Goal: Information Seeking & Learning: Compare options

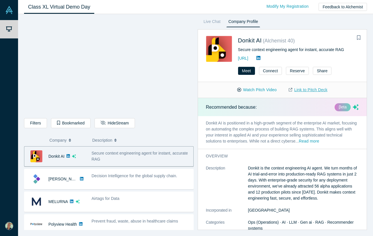
click at [303, 90] on link "Link to Pitch Deck" at bounding box center [308, 90] width 51 height 10
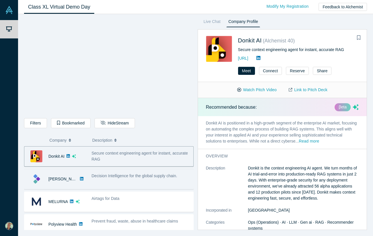
click at [101, 176] on span "Decision Intelligence for the global supply chain." at bounding box center [135, 175] width 86 height 5
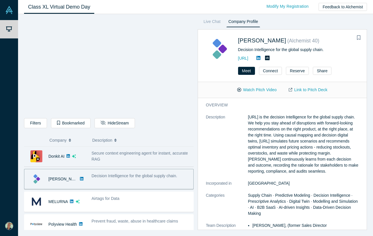
click at [107, 158] on div "Secure context engineering agent for instant, accurate RAG" at bounding box center [141, 156] width 99 height 12
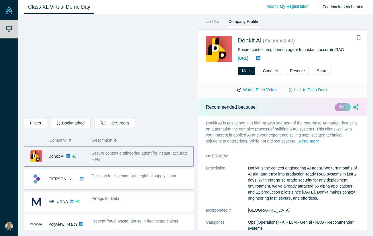
click at [235, 128] on p "Donkit AI is positioned in a high-growth segment of the enterprise AI market, f…" at bounding box center [282, 132] width 169 height 33
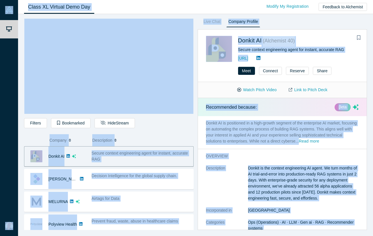
click at [235, 128] on p "Donkit AI is positioned in a high-growth segment of the enterprise AI market, f…" at bounding box center [282, 132] width 169 height 33
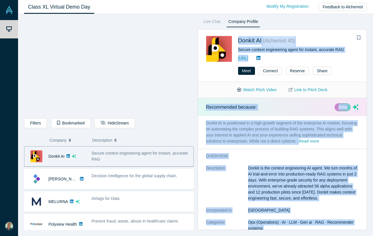
drag, startPoint x: 275, startPoint y: 219, endPoint x: 236, endPoint y: 44, distance: 179.7
click at [236, 44] on div "Donkit AI ( Alchemist 40 ) Secure context engineering agent for instant, accura…" at bounding box center [283, 129] width 170 height 200
copy div "Loremi DO ( Sitametco 31 ) Adipis elitsed doeiusmodte incid utl etdolor, magnaa…"
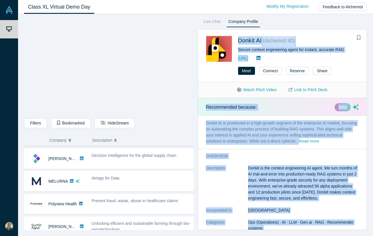
scroll to position [14, 0]
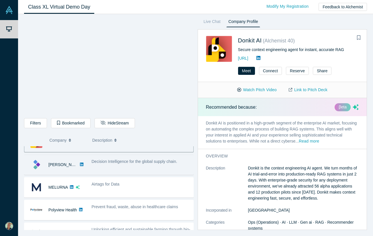
click at [130, 164] on span "Decision Intelligence for the global supply chain." at bounding box center [135, 161] width 86 height 5
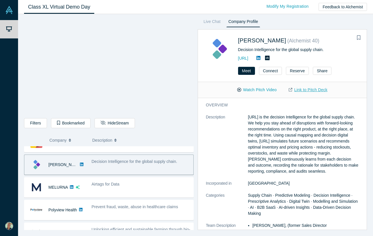
click at [311, 90] on link "Link to Pitch Deck" at bounding box center [308, 90] width 51 height 10
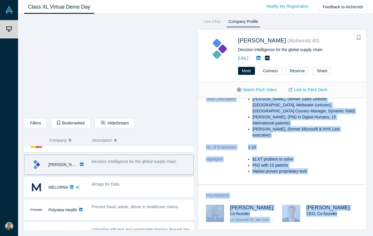
scroll to position [0, 0]
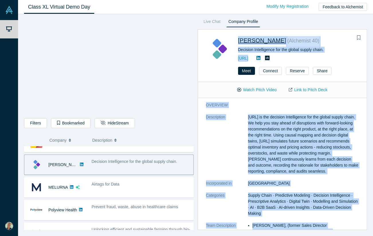
drag, startPoint x: 281, startPoint y: 220, endPoint x: 238, endPoint y: 39, distance: 185.8
click at [238, 40] on div "[PERSON_NAME] ( Alchemist 40 ) Decision Intelligence for the global supply chai…" at bounding box center [283, 129] width 170 height 200
copy div "Loremi DO ( Sitametco 53 ) Adipisci Elitseddoeiu tem inc utlabo etdolo magna. a…"
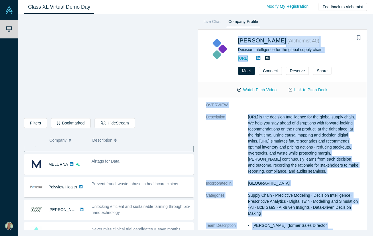
scroll to position [27, 0]
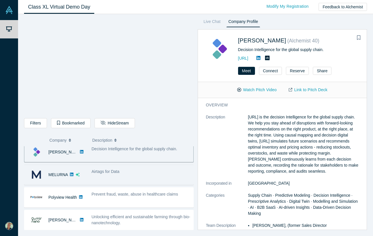
click at [98, 169] on div "Airtags for Data" at bounding box center [141, 171] width 99 height 6
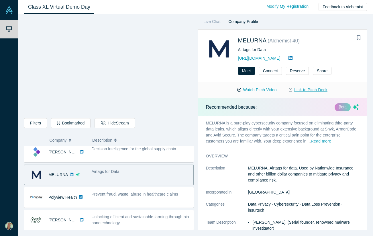
click at [311, 90] on link "Link to Pitch Deck" at bounding box center [308, 90] width 51 height 10
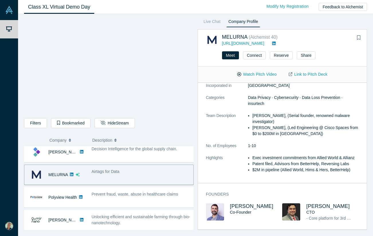
scroll to position [0, 0]
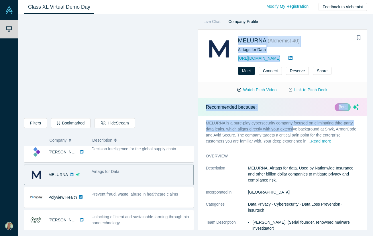
drag, startPoint x: 236, startPoint y: 41, endPoint x: 295, endPoint y: 127, distance: 103.8
click at [295, 127] on div "MELURNA ( Alchemist 40 ) Airtags for Data [URL][DOMAIN_NAME] Meet Connect Reser…" at bounding box center [283, 129] width 170 height 200
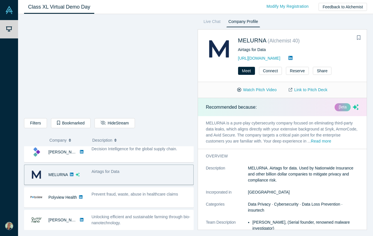
click at [205, 33] on div "MELURNA ( Alchemist 40 ) Airtags for Data [URL][DOMAIN_NAME]" at bounding box center [282, 46] width 169 height 32
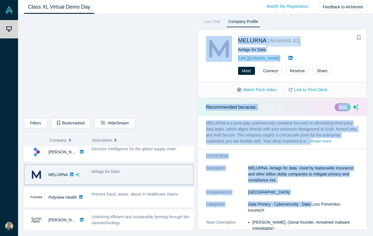
drag, startPoint x: 205, startPoint y: 33, endPoint x: 312, endPoint y: 203, distance: 201.4
click at [312, 203] on div "MELURNA ( Alchemist 40 ) Airtags for Data [URL][DOMAIN_NAME] Meet Connect Reser…" at bounding box center [283, 129] width 170 height 200
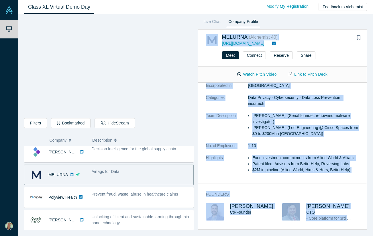
click at [333, 223] on div "[PERSON_NAME] CTO - Core platform for 3rd party privacy risk management - AI an…" at bounding box center [320, 216] width 76 height 26
click at [345, 223] on div "[PERSON_NAME] CTO - Core platform for 3rd party privacy risk management - AI an…" at bounding box center [320, 216] width 76 height 26
copy div "LOREMIP ( Dolorsita 88 ) conse://adi.elitsed.doe Temp Incidid Utlabor Etdol Mag…"
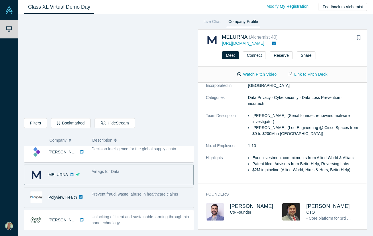
click at [123, 195] on span "Prevent fraud, waste, abuse in healthcare claims" at bounding box center [135, 194] width 87 height 5
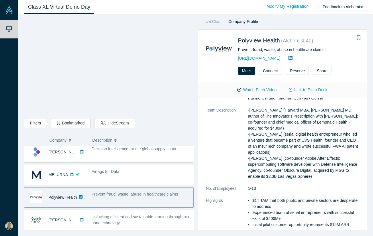
scroll to position [0, 0]
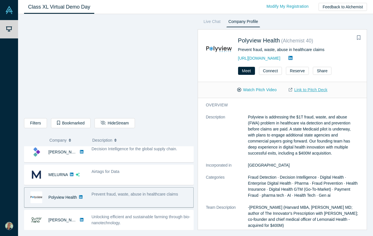
click at [302, 91] on link "Link to Pitch Deck" at bounding box center [308, 90] width 51 height 10
click at [225, 135] on dt "Description" at bounding box center [227, 138] width 42 height 48
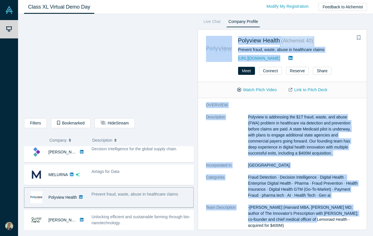
drag, startPoint x: 200, startPoint y: 35, endPoint x: 308, endPoint y: 217, distance: 211.7
click at [308, 217] on div "Polyview Health ( Alchemist 40 ) Prevent fraud, waste, abuse in healthcare clai…" at bounding box center [283, 129] width 170 height 200
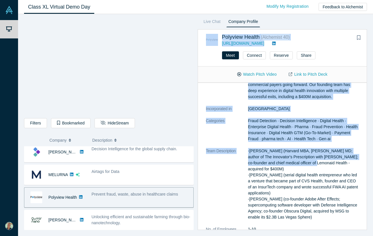
scroll to position [162, 0]
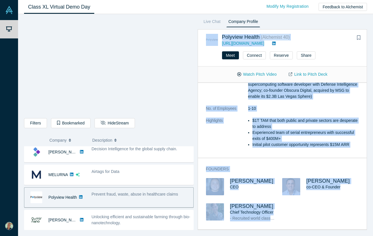
click at [299, 224] on div "[PERSON_NAME] CEO [PERSON_NAME] co-CEO & Founder [PERSON_NAME] Chief Technology…" at bounding box center [282, 203] width 153 height 51
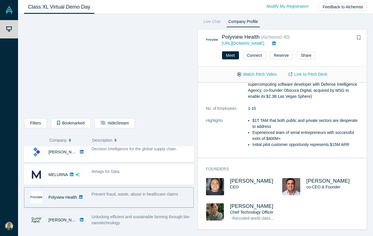
click at [107, 214] on span "Unlocking efficient and sustainable farming through bio-nanotechnology." at bounding box center [141, 219] width 99 height 11
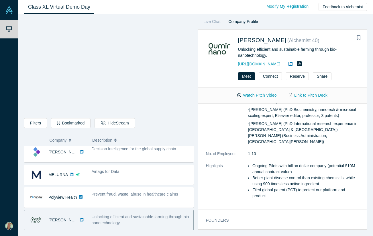
scroll to position [27, 0]
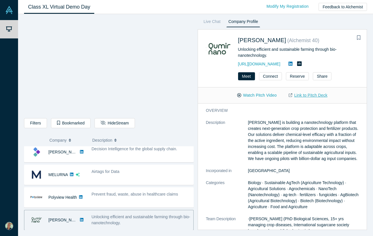
click at [296, 97] on link "Link to Pitch Deck" at bounding box center [308, 95] width 51 height 10
click at [199, 58] on div "[PERSON_NAME] ( Alchemist 40 ) Unlocking efficient and sustainable farming thro…" at bounding box center [282, 49] width 169 height 38
click at [201, 34] on div "[PERSON_NAME] ( Alchemist 40 ) Unlocking efficient and sustainable farming thro…" at bounding box center [282, 49] width 169 height 38
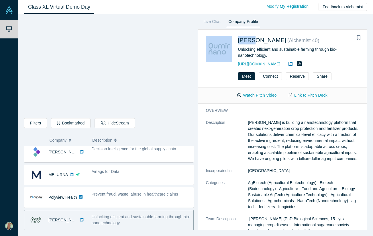
click at [201, 34] on div "[PERSON_NAME] ( Alchemist 40 ) Unlocking efficient and sustainable farming thro…" at bounding box center [282, 49] width 169 height 38
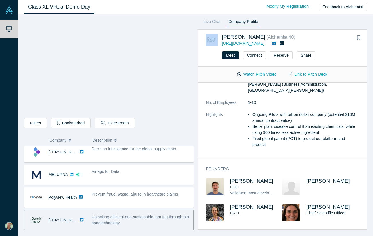
scroll to position [166, 0]
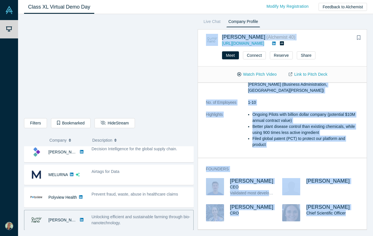
click at [330, 223] on div "[PERSON_NAME] Chief Scientific Officer" at bounding box center [320, 216] width 76 height 25
copy div "Lorem Ipsu ( Dolorsita 98 ) conse://adi.elitseddo.eiu Temp Incidid Utlabor Etdo…"
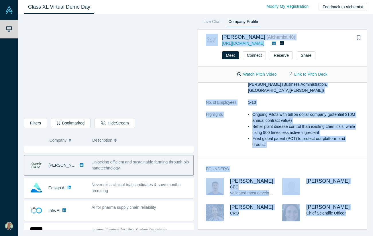
scroll to position [78, 0]
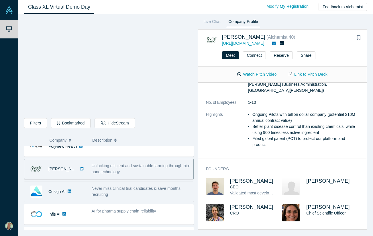
click at [119, 189] on span "Never miss clinical trial candidates & save months recruiting" at bounding box center [136, 191] width 89 height 11
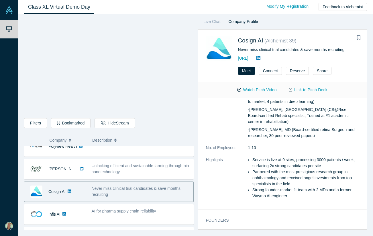
scroll to position [0, 0]
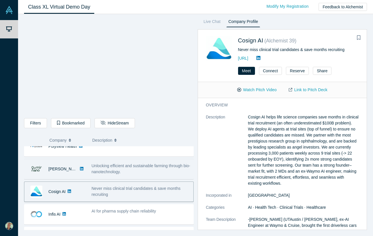
click at [136, 165] on span "Unlocking efficient and sustainable farming through bio-nanotechnology." at bounding box center [141, 168] width 99 height 11
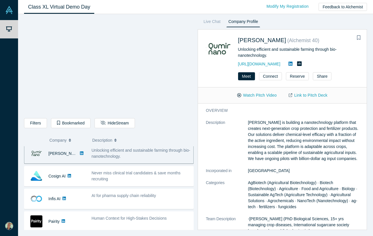
scroll to position [91, 0]
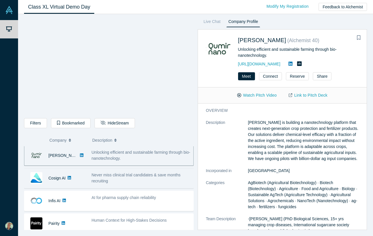
click at [109, 176] on span "Never miss clinical trial candidates & save months recruiting" at bounding box center [136, 177] width 89 height 11
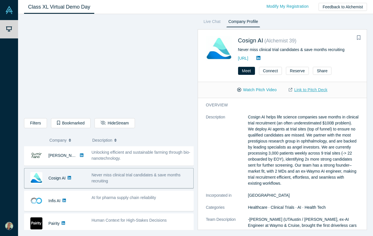
click at [321, 89] on link "Link to Pitch Deck" at bounding box center [308, 90] width 51 height 10
click at [321, 105] on h3 "overview" at bounding box center [278, 105] width 145 height 6
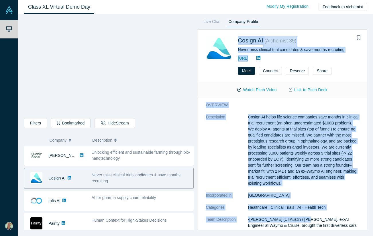
drag, startPoint x: 235, startPoint y: 39, endPoint x: 298, endPoint y: 216, distance: 187.9
click at [298, 216] on div "Cosign AI ( Alchemist 39 ) Never miss clinical trial candidates & save months r…" at bounding box center [283, 129] width 170 height 200
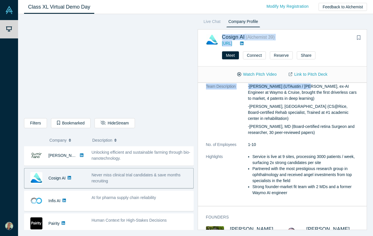
scroll to position [159, 0]
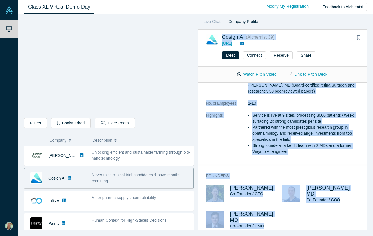
click at [291, 219] on div "[PERSON_NAME] Co-Founder / CEO [PERSON_NAME] MD Co-Founder / [PERSON_NAME] MD C…" at bounding box center [282, 211] width 153 height 52
copy div "Loremi DO ( Sitametco 31 ) adipi://el-sedd.ei/ Temp Incidid Utlabor Etdol Magna…"
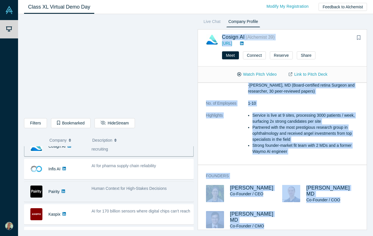
scroll to position [120, 0]
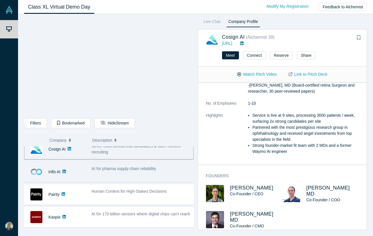
click at [118, 173] on div "AI for pharma supply chain reliability" at bounding box center [141, 172] width 105 height 18
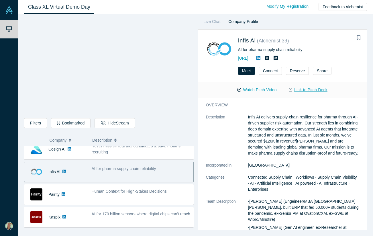
click at [305, 88] on link "Link to Pitch Deck" at bounding box center [308, 90] width 51 height 10
click at [352, 40] on div "Infis AI ( Alchemist 39 )" at bounding box center [296, 41] width 117 height 11
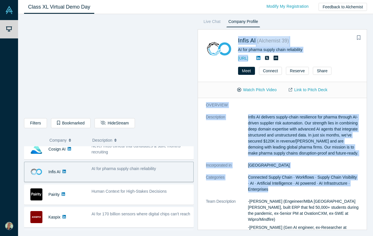
drag, startPoint x: 236, startPoint y: 39, endPoint x: 296, endPoint y: 193, distance: 166.1
click at [296, 193] on div "Infis AI ( Alchemist 39 ) AI for pharma supply chain reliability [URL] Meet Con…" at bounding box center [283, 129] width 170 height 200
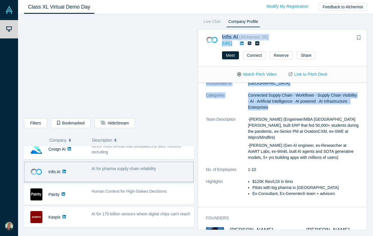
scroll to position [89, 0]
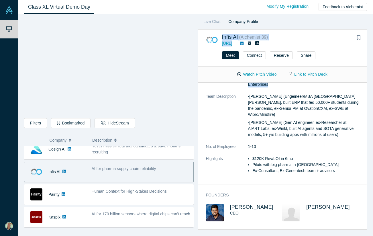
click at [331, 223] on div "[PERSON_NAME]" at bounding box center [320, 216] width 76 height 25
copy div "Lorem IP ( Dolorsita 04 ) conse://adi.elits.do/ Eius Tempori Utlabor Etdol Magn…"
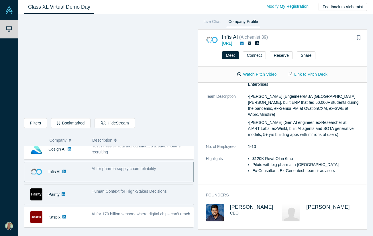
click at [107, 194] on div "Human Context for High-Stakes Decisions" at bounding box center [141, 191] width 99 height 6
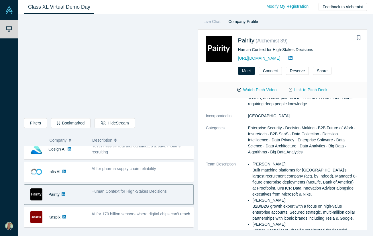
scroll to position [0, 0]
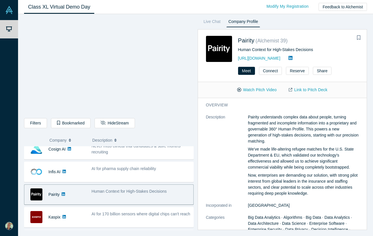
click at [312, 91] on link "Link to Pitch Deck" at bounding box center [308, 90] width 51 height 10
click at [356, 82] on div "Watch Pitch Video Link to Pitch Deck" at bounding box center [282, 90] width 169 height 16
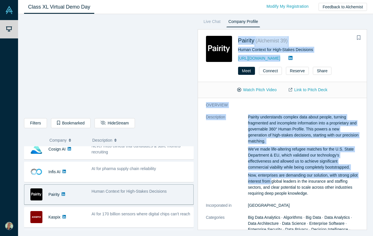
drag, startPoint x: 236, startPoint y: 40, endPoint x: 281, endPoint y: 182, distance: 148.9
click at [281, 182] on div "Pairity ( Alchemist 39 ) Human Context for High-Stakes Decisions [URL][DOMAIN_N…" at bounding box center [283, 129] width 170 height 200
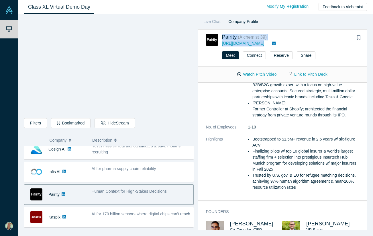
scroll to position [239, 0]
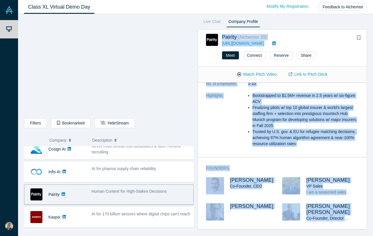
click at [350, 223] on div "[PERSON_NAME] [PERSON_NAME] Co-Founder, Director of Policy & Research" at bounding box center [320, 216] width 76 height 26
click at [355, 223] on div "[PERSON_NAME] [PERSON_NAME] Co-Founder, Director of Policy & Research" at bounding box center [320, 216] width 76 height 26
copy div "Loremip ( Dolorsita 48 ) conse://adipisc.el/ Sedd Eiusmod Tempori Utlab Etdol M…"
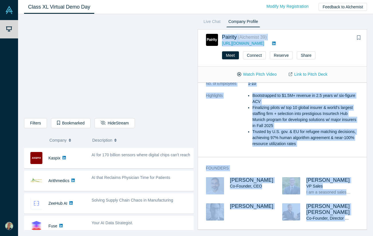
scroll to position [180, 0]
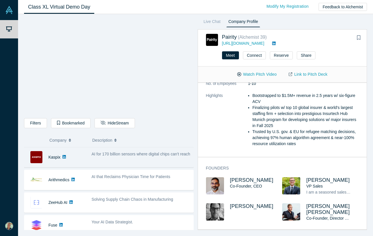
click at [107, 154] on span "AI for 170 billion sensors where digital chips can't reach" at bounding box center [141, 154] width 99 height 5
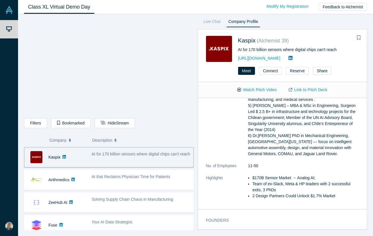
scroll to position [0, 0]
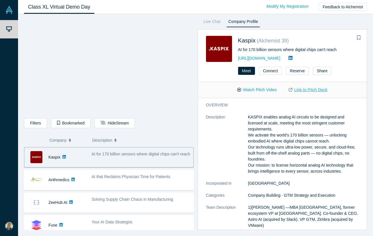
click at [313, 91] on link "Link to Pitch Deck" at bounding box center [308, 90] width 51 height 10
click at [247, 159] on dt "Description" at bounding box center [227, 147] width 42 height 66
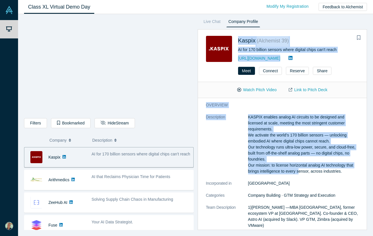
drag, startPoint x: 235, startPoint y: 37, endPoint x: 297, endPoint y: 170, distance: 147.3
click at [297, 170] on div "Kaspix ( Alchemist 39 ) AI for 170 billion sensors where digital chips can't re…" at bounding box center [283, 129] width 170 height 200
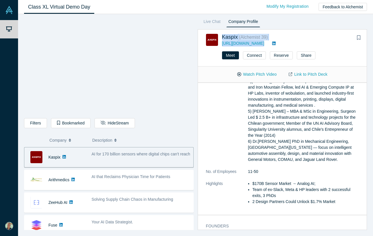
scroll to position [222, 0]
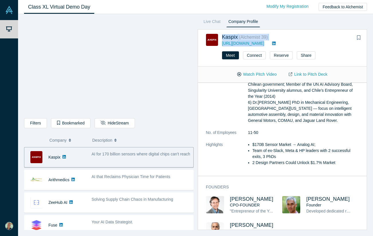
click at [283, 216] on div "[PERSON_NAME] CPO-FOUNDER "Entrepreneur of the Year" (Entrepreneurs Association…" at bounding box center [282, 221] width 153 height 51
copy div "Loremi ( Dolorsita 16 ) cons://adipis.el Sedd Eiusmod Tempori Utlab Etdol Magna…"
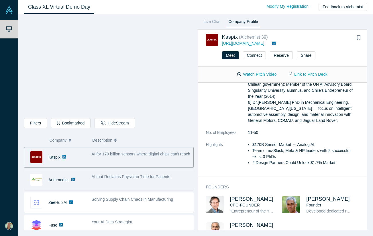
click at [120, 176] on span "AI that Reclaims Physician Time for Patients" at bounding box center [131, 176] width 79 height 5
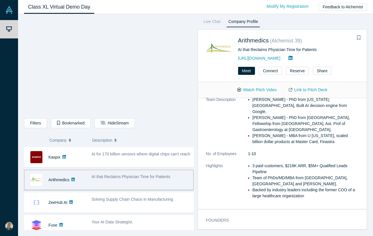
scroll to position [0, 0]
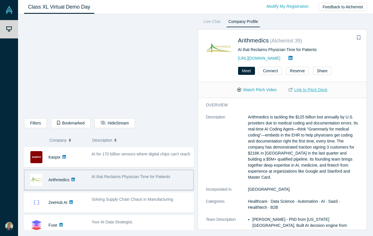
click at [324, 90] on link "Link to Pitch Deck" at bounding box center [308, 90] width 51 height 10
click at [323, 141] on p "Arithmedics is tackling the $125 billion lost annually by U.S. providers due to…" at bounding box center [303, 147] width 111 height 66
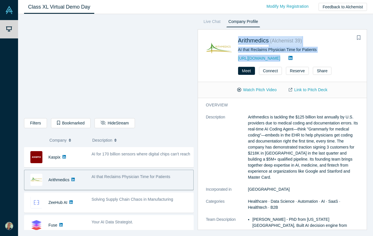
drag, startPoint x: 235, startPoint y: 34, endPoint x: 271, endPoint y: 77, distance: 55.7
click at [271, 77] on div "Arithmedics ( Alchemist 39 ) AI that Reclaims Physician Time for Patients [URL]…" at bounding box center [283, 129] width 170 height 200
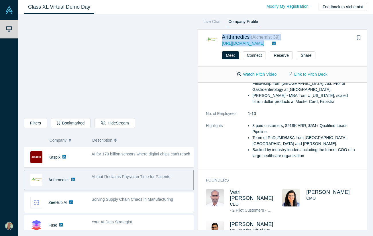
scroll to position [144, 0]
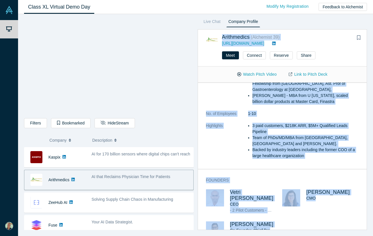
click at [281, 221] on div "[PERSON_NAME] Co-Founder, Chief Product Officer As a key member of the founding…" at bounding box center [256, 230] width 52 height 18
copy div "Loremipsumd ( Sitametco 09 ) adipi://elitseddoei.tem Inci Utlabor Etdolor Magna…"
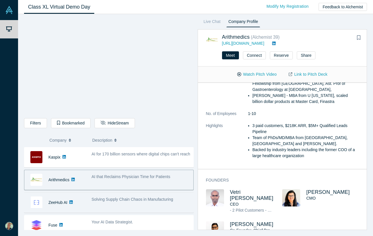
click at [142, 198] on span "Solving Supply Chain Chaos in Manufacturing" at bounding box center [133, 199] width 82 height 5
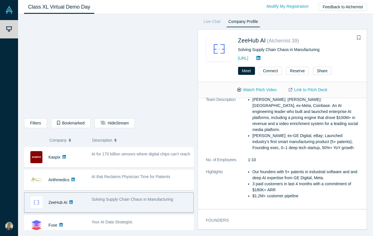
scroll to position [0, 0]
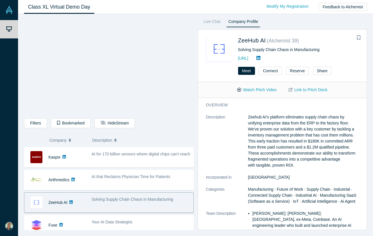
click at [233, 40] on div "ZeeHub AI ( Alchemist 39 ) Solving Supply Chain Chaos in Manufacturing [URL]" at bounding box center [283, 49] width 155 height 26
click at [269, 33] on div "ZeeHub AI ( Alchemist 39 ) Solving Supply Chain Chaos in Manufacturing [URL]" at bounding box center [282, 46] width 169 height 32
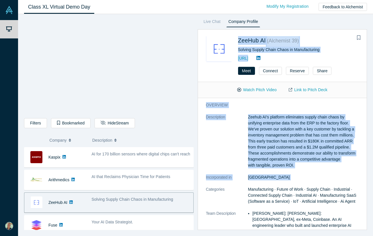
drag, startPoint x: 237, startPoint y: 39, endPoint x: 307, endPoint y: 174, distance: 151.8
click at [307, 174] on div "ZeeHub AI ( Alchemist 39 ) Solving Supply Chain Chaos in Manufacturing [URL] Me…" at bounding box center [283, 129] width 170 height 200
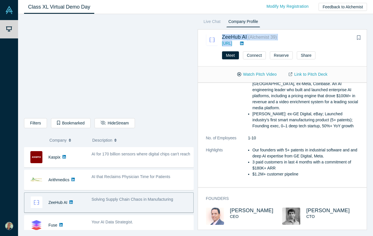
scroll to position [117, 0]
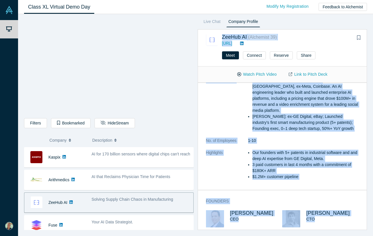
click at [324, 222] on div "[PERSON_NAME] CTO" at bounding box center [320, 222] width 76 height 25
copy div "LorEmi DO ( Sitametco 19 ) adipi://elitse.do Eius Tempori Utlabor Etdol Magna A…"
click at [315, 72] on link "Link to Pitch Deck" at bounding box center [308, 74] width 51 height 10
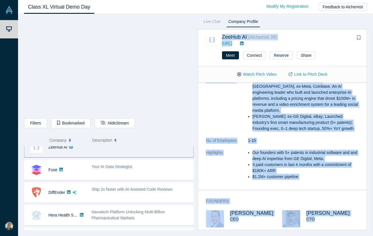
scroll to position [241, 0]
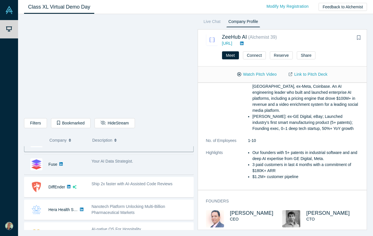
click at [123, 161] on span "Your AI Data Strategist." at bounding box center [113, 161] width 42 height 5
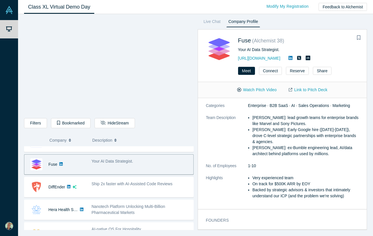
scroll to position [0, 0]
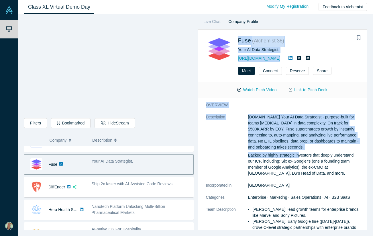
drag, startPoint x: 236, startPoint y: 37, endPoint x: 299, endPoint y: 152, distance: 131.2
click at [299, 152] on div "Fuse ( Alchemist 38 ) Your AI Data Strategist. [URL][DOMAIN_NAME] Meet Connect …" at bounding box center [283, 129] width 170 height 200
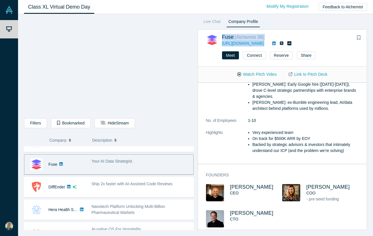
scroll to position [121, 0]
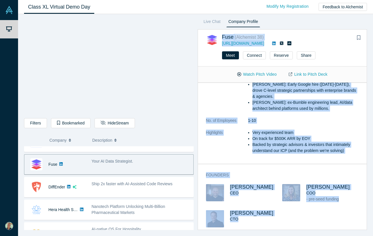
click at [290, 216] on div "[PERSON_NAME] CEO [PERSON_NAME] - pre-seed funding [PERSON_NAME] CTO" at bounding box center [282, 209] width 153 height 51
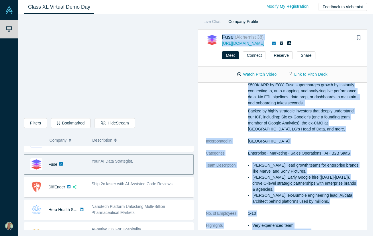
scroll to position [0, 0]
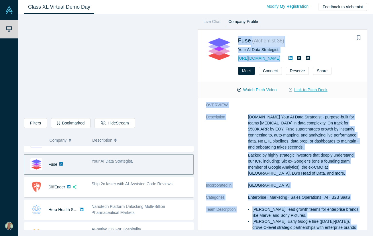
click at [310, 89] on link "Link to Pitch Deck" at bounding box center [308, 90] width 51 height 10
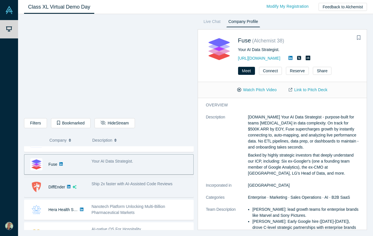
click at [109, 186] on div "Ship 2x faster with AI-Assisted Code Reviews" at bounding box center [141, 184] width 99 height 6
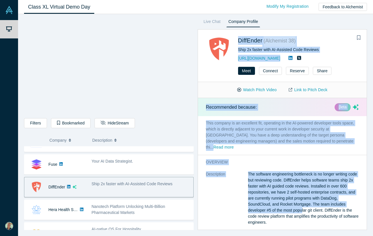
drag, startPoint x: 237, startPoint y: 35, endPoint x: 302, endPoint y: 202, distance: 178.8
click at [302, 202] on div "DiffEnder ( Alchemist 38 ) Ship 2x faster with AI-Assisted Code Reviews [URL][D…" at bounding box center [283, 129] width 170 height 200
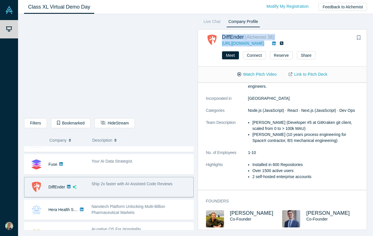
scroll to position [120, 0]
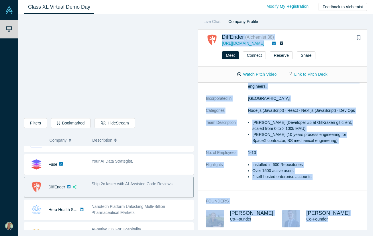
click at [331, 219] on div "[PERSON_NAME] Co-Founder" at bounding box center [332, 218] width 52 height 17
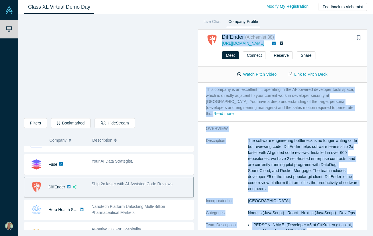
scroll to position [0, 0]
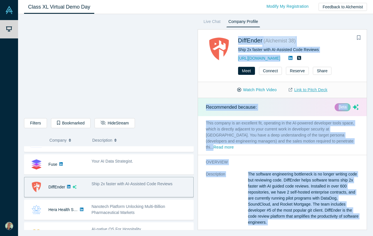
click at [313, 88] on link "Link to Pitch Deck" at bounding box center [308, 90] width 51 height 10
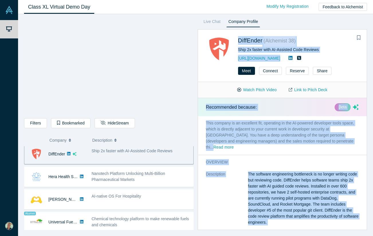
scroll to position [283, 0]
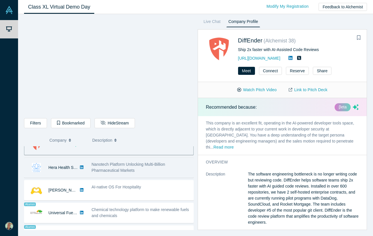
click at [120, 166] on span "Nanotech Platform Unlocking Multi-Billion Pharmaceutical Markets" at bounding box center [129, 167] width 74 height 11
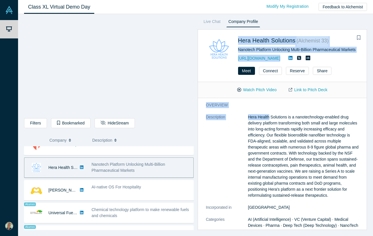
drag, startPoint x: 237, startPoint y: 36, endPoint x: 269, endPoint y: 115, distance: 84.5
click at [269, 115] on div "Hera Health Solutions ( Alchemist 33 ) Nanotech Platform Unlocking Multi-Billio…" at bounding box center [283, 129] width 170 height 200
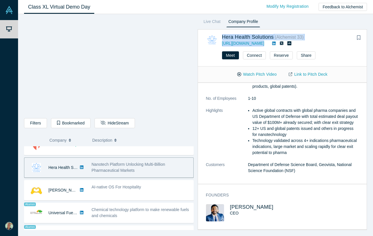
scroll to position [172, 0]
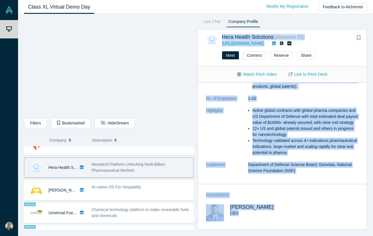
click at [271, 218] on div "[PERSON_NAME] CEO" at bounding box center [256, 212] width 52 height 17
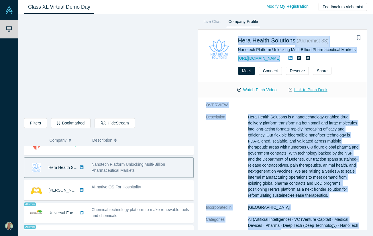
click at [310, 89] on link "Link to Pitch Deck" at bounding box center [308, 90] width 51 height 10
click at [325, 18] on div "Live Chat Company Profile Hera Health Solutions ( Alchemist 33 ) Nanotech Platf…" at bounding box center [281, 124] width 174 height 212
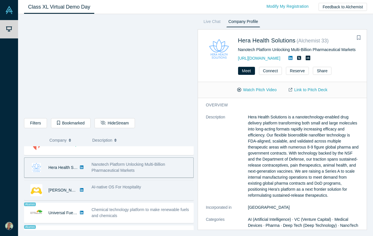
click at [114, 184] on span "AI-native OS For Hospitality" at bounding box center [117, 186] width 50 height 5
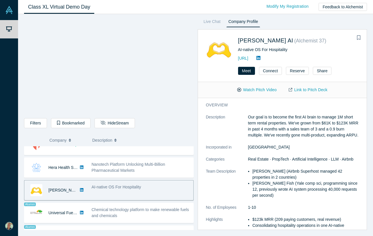
drag, startPoint x: 238, startPoint y: 37, endPoint x: 246, endPoint y: 62, distance: 26.6
click at [246, 62] on div "[PERSON_NAME] AI ( Alchemist 37 ) AI-native OS For Hospitality [URL] Meet Conne…" at bounding box center [283, 129] width 170 height 200
drag, startPoint x: 238, startPoint y: 36, endPoint x: 247, endPoint y: 75, distance: 40.5
click at [241, 50] on div "[PERSON_NAME] AI ( Alchemist 37 ) AI-native OS For Hospitality [URL]" at bounding box center [282, 46] width 169 height 32
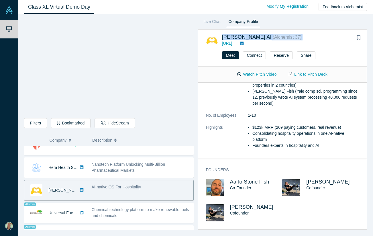
scroll to position [82, 0]
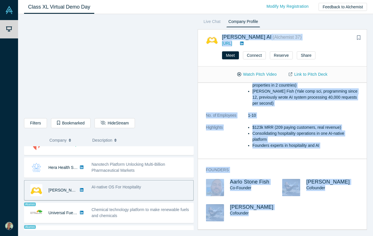
click at [267, 224] on div "[PERSON_NAME] Cofounder" at bounding box center [244, 216] width 76 height 25
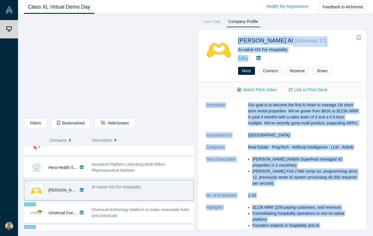
scroll to position [0, 0]
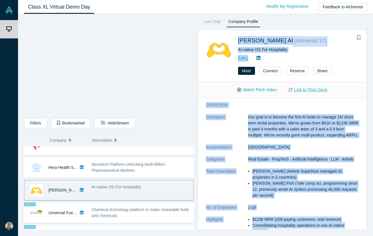
click at [308, 90] on link "Link to Pitch Deck" at bounding box center [308, 90] width 51 height 10
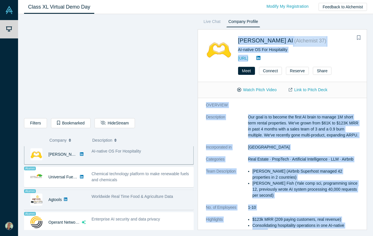
scroll to position [319, 0]
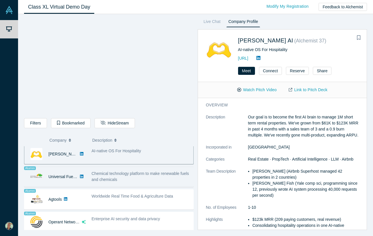
click at [123, 177] on div "Chemical technology platform to make renewable fuels and chemicals" at bounding box center [141, 176] width 99 height 12
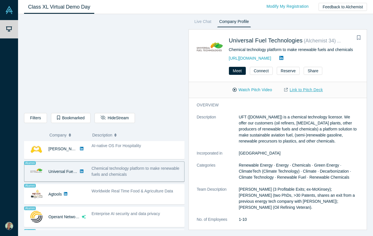
click at [322, 89] on link "Link to Pitch Deck" at bounding box center [303, 90] width 51 height 10
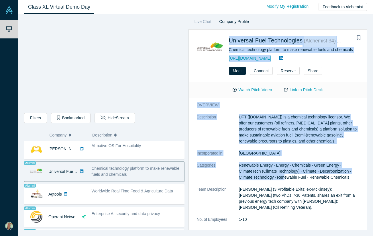
drag, startPoint x: 225, startPoint y: 35, endPoint x: 282, endPoint y: 176, distance: 151.6
click at [282, 176] on div "Universal Fuel Technologies ( Alchemist 34 ) Alumni Chemical technology platfor…" at bounding box center [277, 129] width 179 height 200
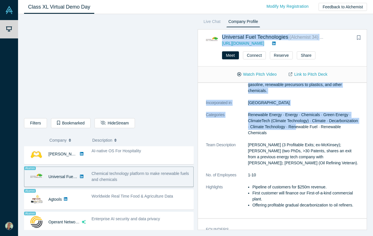
scroll to position [95, 0]
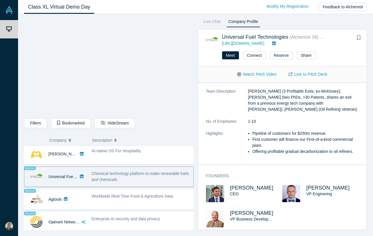
click at [277, 223] on div "[PERSON_NAME] VP Business Development" at bounding box center [244, 222] width 76 height 25
click at [277, 221] on div "[PERSON_NAME] VP Business Development" at bounding box center [256, 218] width 52 height 17
click at [277, 216] on div "[PERSON_NAME] VP Business Development" at bounding box center [256, 218] width 52 height 17
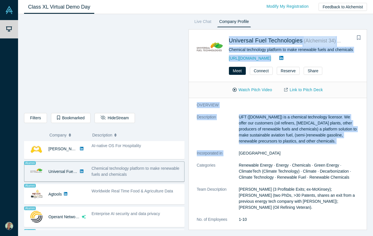
drag, startPoint x: 226, startPoint y: 34, endPoint x: 267, endPoint y: 150, distance: 122.0
click at [267, 150] on div "Universal Fuel Technologies ( Alchemist 34 ) Alumni Chemical technology platfor…" at bounding box center [277, 129] width 179 height 200
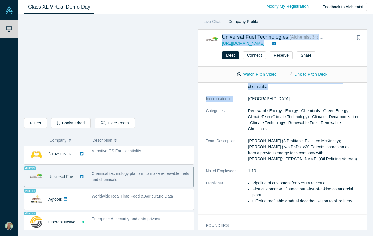
scroll to position [95, 0]
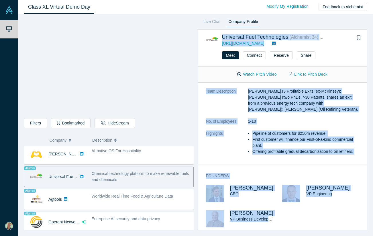
click at [269, 217] on span "VP Business Development" at bounding box center [254, 219] width 48 height 5
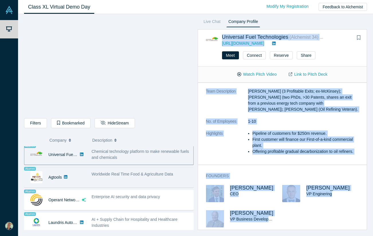
scroll to position [342, 0]
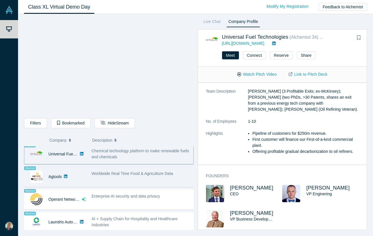
click at [119, 173] on span "Worldwide Real Time Food & Agriculture Data" at bounding box center [133, 173] width 82 height 5
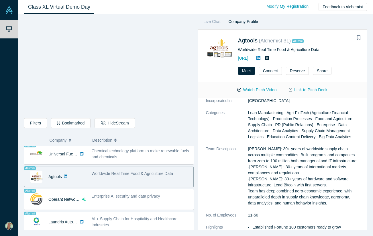
scroll to position [0, 0]
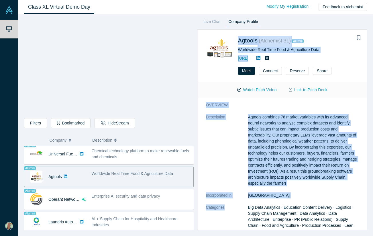
drag, startPoint x: 236, startPoint y: 37, endPoint x: 267, endPoint y: 202, distance: 168.0
click at [267, 202] on div "Agtools ( Alchemist 31 ) Alumni Worldwide Real Time Food & Agriculture Data [UR…" at bounding box center [283, 129] width 170 height 200
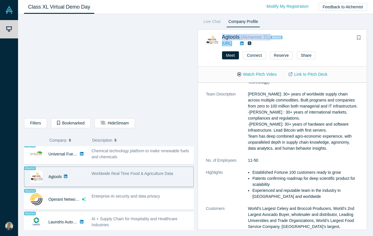
scroll to position [221, 0]
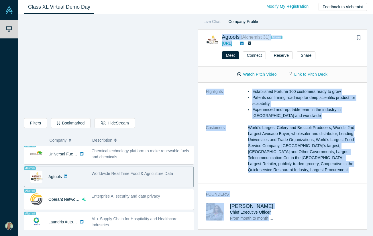
click at [279, 217] on div "[PERSON_NAME] Chief Executive Officer From month to month customers (SaaS) to E…" at bounding box center [256, 212] width 52 height 18
click at [314, 74] on link "Link to Pitch Deck" at bounding box center [308, 74] width 51 height 10
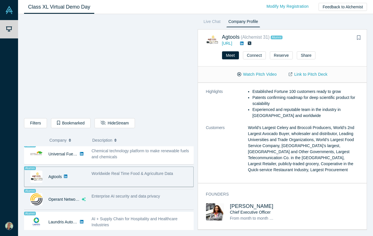
click at [122, 195] on span "Enterprise AI security and data privacy" at bounding box center [126, 196] width 68 height 5
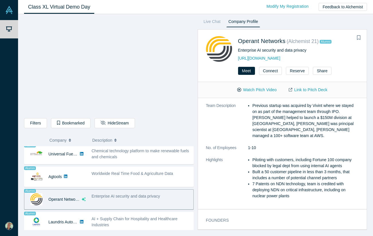
scroll to position [0, 0]
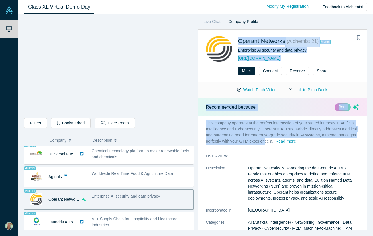
drag, startPoint x: 237, startPoint y: 38, endPoint x: 265, endPoint y: 141, distance: 107.4
click at [265, 141] on div "Operant Networks ( Alchemist 21 ) Alumni Enterprise AI security and data privac…" at bounding box center [283, 129] width 170 height 200
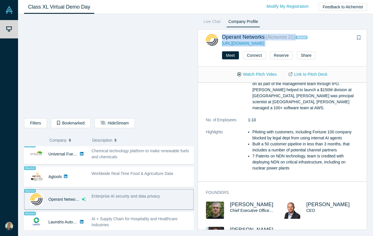
scroll to position [170, 0]
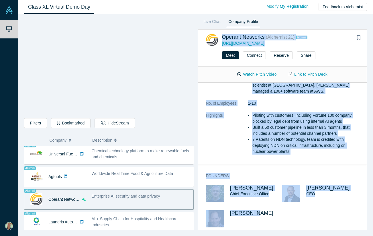
click at [261, 221] on div "[PERSON_NAME]" at bounding box center [256, 218] width 52 height 17
click at [318, 72] on link "Link to Pitch Deck" at bounding box center [308, 74] width 51 height 10
click at [218, 74] on div "Watch Pitch Video Link to Pitch Deck" at bounding box center [282, 74] width 169 height 16
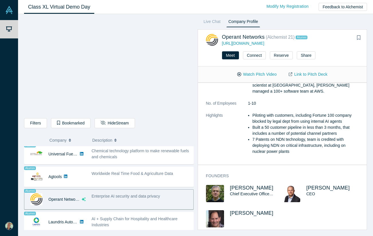
click at [218, 74] on div "Watch Pitch Video Link to Pitch Deck" at bounding box center [282, 74] width 169 height 16
click at [284, 74] on link "Link to Pitch Deck" at bounding box center [308, 74] width 51 height 10
drag, startPoint x: 348, startPoint y: 75, endPoint x: 286, endPoint y: 73, distance: 62.8
click at [286, 73] on div "Watch Pitch Video Link to Pitch Deck" at bounding box center [282, 74] width 169 height 16
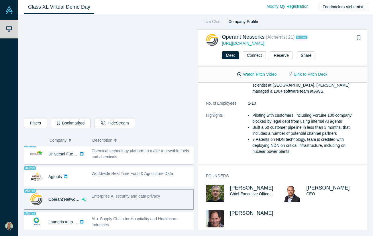
click at [228, 73] on div "Watch Pitch Video Link to Pitch Deck" at bounding box center [282, 74] width 169 height 16
drag, startPoint x: 245, startPoint y: 69, endPoint x: 292, endPoint y: 78, distance: 47.1
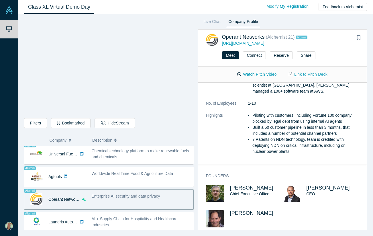
click at [292, 78] on div "Watch Pitch Video Link to Pitch Deck" at bounding box center [282, 74] width 169 height 16
click at [267, 73] on button "Watch Pitch Video" at bounding box center [257, 74] width 52 height 10
click at [221, 79] on div "Watch Pitch Video Link to Pitch Deck" at bounding box center [282, 74] width 169 height 16
click at [260, 74] on button "Watch Pitch Video" at bounding box center [257, 74] width 52 height 10
click at [304, 74] on link "Link to Pitch Deck" at bounding box center [308, 74] width 51 height 10
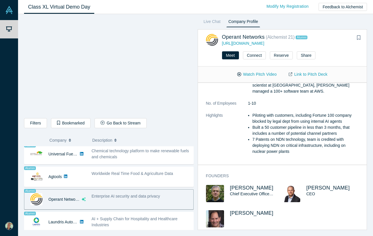
click at [205, 155] on div "overview Description Operant Networks is pioneering the data-centric AI Trust F…" at bounding box center [282, 64] width 169 height 200
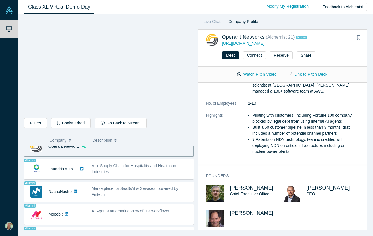
scroll to position [402, 0]
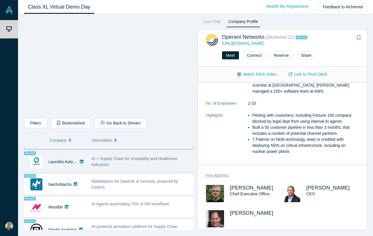
click at [109, 157] on span "AI + Supply Chain for Hospitality and Healthcare Industries" at bounding box center [135, 161] width 86 height 11
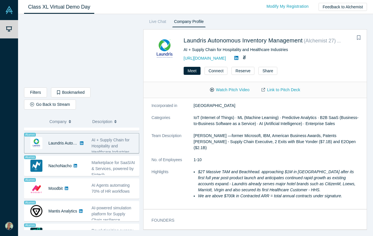
scroll to position [0, 0]
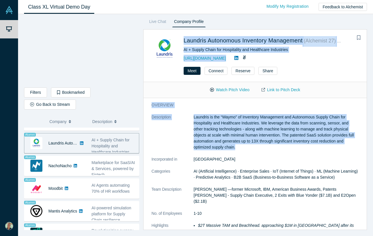
drag, startPoint x: 179, startPoint y: 34, endPoint x: 219, endPoint y: 149, distance: 121.7
click at [219, 149] on div "Laundris Autonomous Inventory Management ( Alchemist 27 ) Alumni AI + Supply Ch…" at bounding box center [255, 129] width 224 height 200
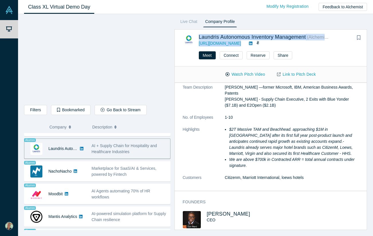
scroll to position [99, 0]
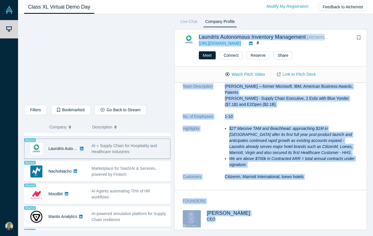
click at [227, 217] on div "[PERSON_NAME] CEO" at bounding box center [239, 218] width 64 height 17
click at [290, 73] on link "Link to Pitch Deck" at bounding box center [296, 74] width 51 height 10
click at [244, 72] on button "Watch Pitch Video" at bounding box center [245, 74] width 52 height 10
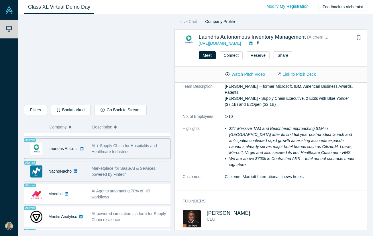
click at [101, 172] on span "Marketplace for SaaS/AI & Services, powered by Fintech" at bounding box center [124, 171] width 65 height 11
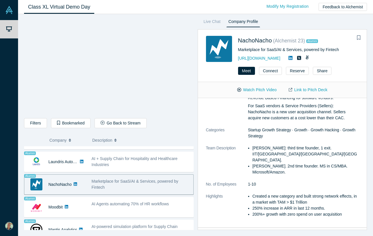
scroll to position [0, 0]
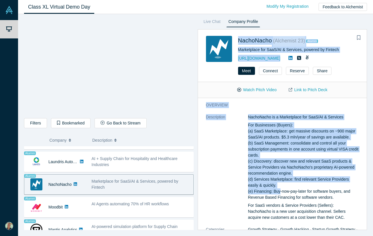
drag, startPoint x: 236, startPoint y: 34, endPoint x: 277, endPoint y: 189, distance: 160.9
click at [277, 189] on div "NachoNacho ( Alchemist 23 ) Alumni Marketplace for SaaS/AI & Services, powered …" at bounding box center [283, 129] width 170 height 200
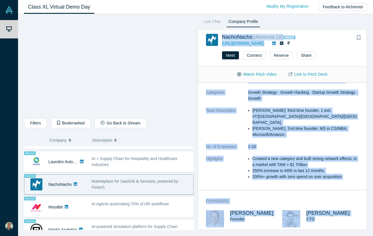
click at [336, 221] on div "[PERSON_NAME] CTO" at bounding box center [332, 218] width 52 height 17
click at [316, 75] on link "Link to Pitch Deck" at bounding box center [308, 74] width 51 height 10
click at [259, 72] on button "Watch Pitch Video" at bounding box center [257, 74] width 52 height 10
click at [40, 126] on button "Filters" at bounding box center [35, 123] width 23 height 10
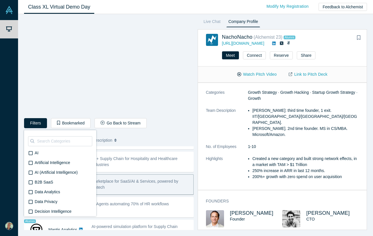
click at [178, 129] on div "Filters AI Artificial Intelligence AI (Artificial Intelligence) B2B SaaS Data A…" at bounding box center [109, 124] width 170 height 12
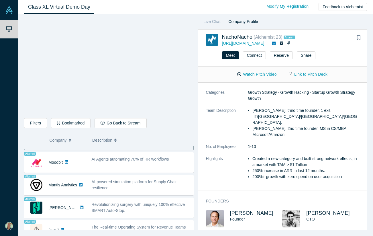
scroll to position [445, 0]
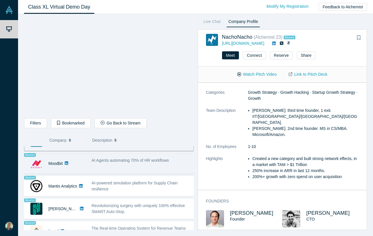
click at [145, 166] on div "AI Agents automating 70% of HR workflows" at bounding box center [141, 163] width 105 height 18
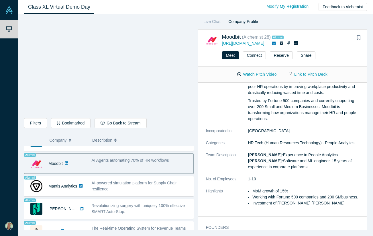
scroll to position [0, 0]
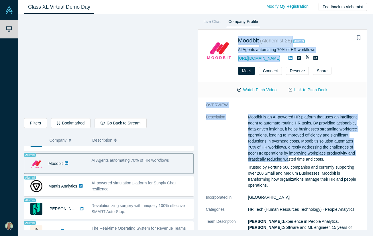
drag, startPoint x: 237, startPoint y: 34, endPoint x: 290, endPoint y: 160, distance: 136.8
click at [290, 160] on div "Moodbit ( Alchemist 28 ) Alumni AI Agents automating 70% of HR workflows [URL][…" at bounding box center [283, 129] width 170 height 200
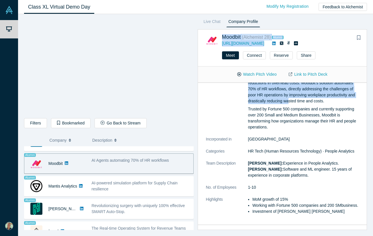
scroll to position [89, 0]
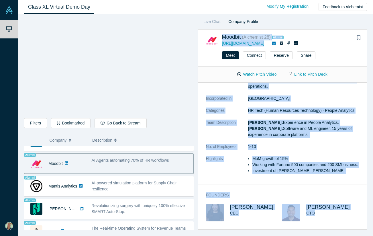
click at [337, 215] on div "CTO" at bounding box center [328, 213] width 45 height 6
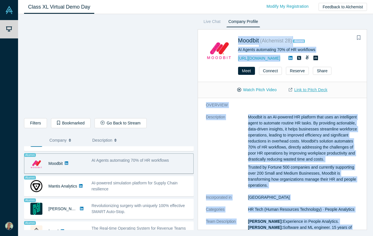
click at [323, 90] on link "Link to Pitch Deck" at bounding box center [308, 90] width 51 height 10
click at [262, 88] on button "Watch Pitch Video" at bounding box center [257, 90] width 52 height 10
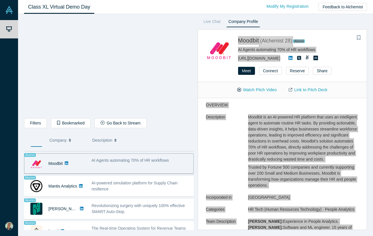
scroll to position [459, 0]
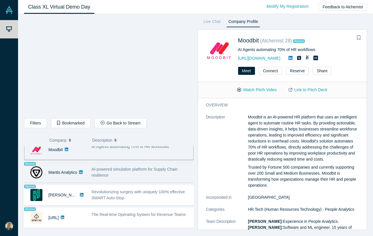
click at [123, 173] on div "AI-powered simulation platform for Supply Chain resilience" at bounding box center [141, 172] width 99 height 12
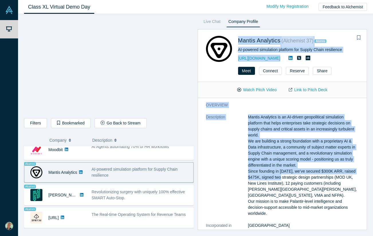
drag, startPoint x: 238, startPoint y: 32, endPoint x: 288, endPoint y: 178, distance: 153.4
click at [288, 178] on div "Mantis Analytics ( Alchemist 37 ) Alumni AI-powered simulation platform for Sup…" at bounding box center [283, 129] width 170 height 200
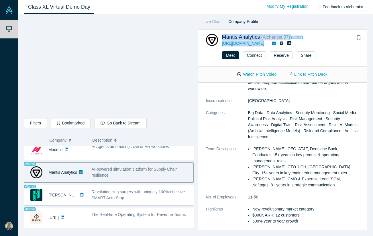
scroll to position [186, 0]
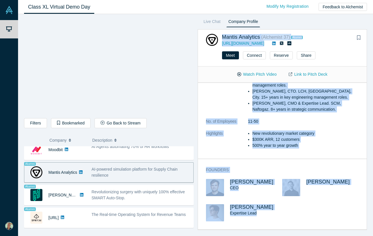
click at [283, 223] on div "[PERSON_NAME] CEO [PERSON_NAME] [PERSON_NAME] Expertise Lead" at bounding box center [282, 204] width 153 height 50
click at [313, 73] on link "Link to Pitch Deck" at bounding box center [308, 74] width 51 height 10
click at [268, 73] on button "Watch Pitch Video" at bounding box center [257, 74] width 52 height 10
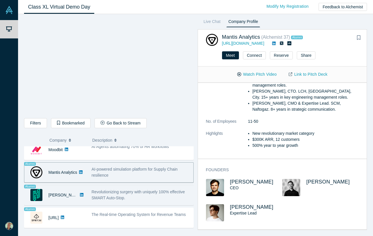
click at [90, 192] on div "Revolutionizing surgery with uniquely 100% effective SMART Auto-Stop." at bounding box center [141, 195] width 105 height 18
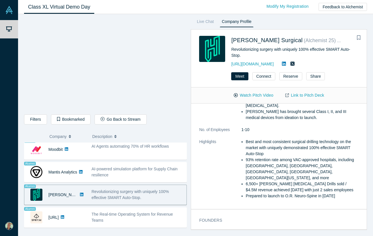
scroll to position [0, 0]
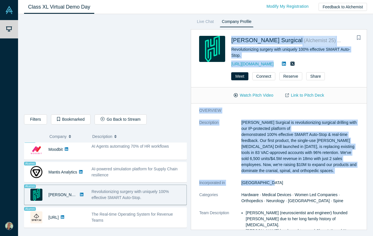
drag, startPoint x: 236, startPoint y: 33, endPoint x: 295, endPoint y: 186, distance: 164.4
click at [295, 186] on div "[PERSON_NAME] Surgical ( Alchemist 25 ) Alumni Revolutionizing surgery with uni…" at bounding box center [279, 129] width 176 height 200
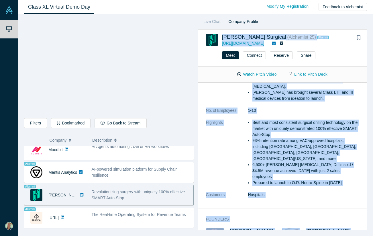
click at [314, 75] on link "Link to Pitch Deck" at bounding box center [308, 74] width 51 height 10
click at [253, 72] on button "Watch Pitch Video" at bounding box center [257, 74] width 52 height 10
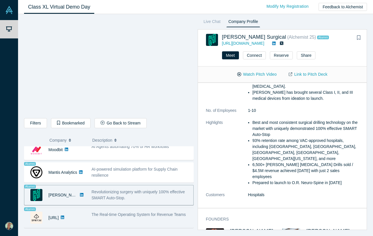
click at [132, 212] on span "The Real-time Operating System for Revenue Teams" at bounding box center [139, 214] width 94 height 5
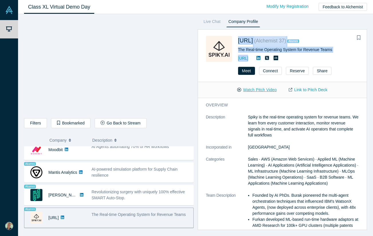
drag, startPoint x: 237, startPoint y: 34, endPoint x: 269, endPoint y: 88, distance: 62.3
click at [269, 88] on div "[URL] ( Alchemist 37 ) Alumni The Real-time Operating System for Revenue Teams …" at bounding box center [283, 129] width 170 height 200
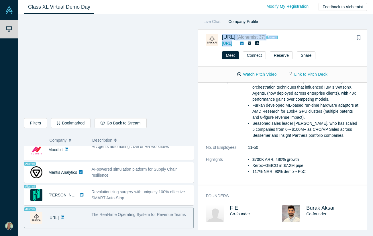
scroll to position [99, 0]
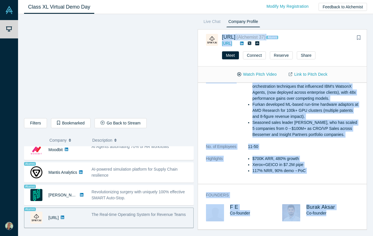
click at [340, 218] on div "Burak Aksar Co-founder" at bounding box center [332, 212] width 52 height 17
click at [308, 72] on link "Link to Pitch Deck" at bounding box center [308, 74] width 51 height 10
click at [250, 73] on button "Watch Pitch Video" at bounding box center [257, 74] width 52 height 10
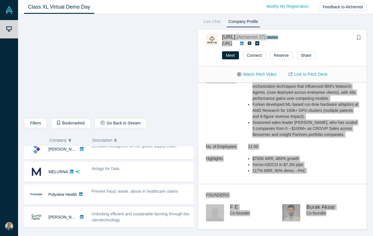
scroll to position [0, 0]
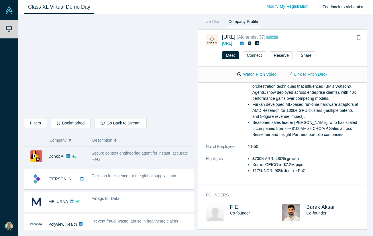
click at [116, 152] on span "Secure context engineering agent for instant, accurate RAG" at bounding box center [140, 156] width 96 height 11
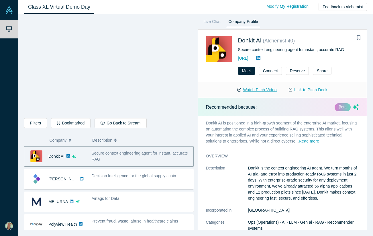
click at [257, 89] on button "Watch Pitch Video" at bounding box center [257, 90] width 52 height 10
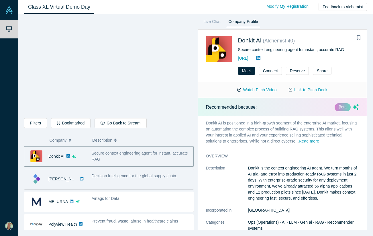
click at [82, 179] on div "[PERSON_NAME]" at bounding box center [54, 179] width 61 height 20
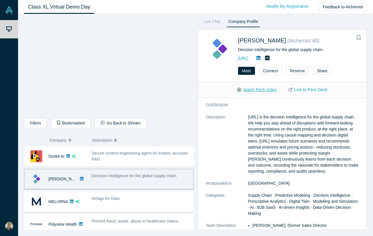
click at [257, 87] on button "Watch Pitch Video" at bounding box center [257, 90] width 52 height 10
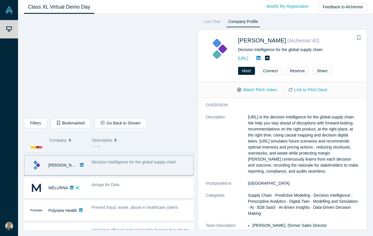
scroll to position [15, 0]
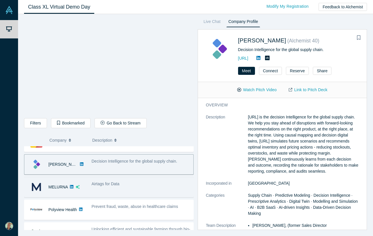
click at [73, 187] on icon at bounding box center [71, 186] width 3 height 3
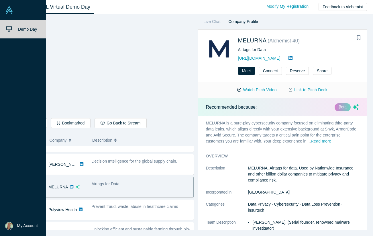
click at [7, 133] on div "Demo Day" at bounding box center [23, 118] width 46 height 196
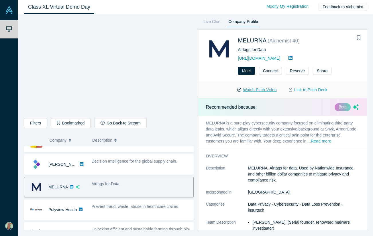
click at [260, 88] on button "Watch Pitch Video" at bounding box center [257, 90] width 52 height 10
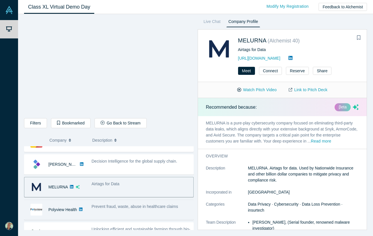
click at [115, 205] on span "Prevent fraud, waste, abuse in healthcare claims" at bounding box center [135, 206] width 87 height 5
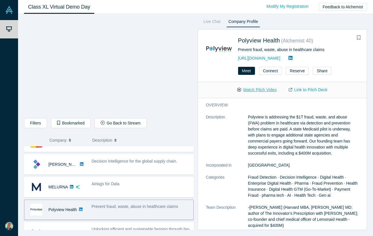
click at [255, 91] on button "Watch Pitch Video" at bounding box center [257, 90] width 52 height 10
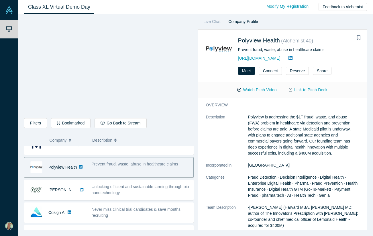
scroll to position [62, 0]
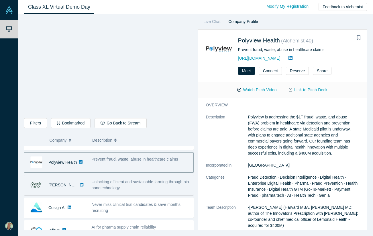
click at [113, 189] on span "Unlocking efficient and sustainable farming through bio-nanotechnology." at bounding box center [141, 184] width 99 height 11
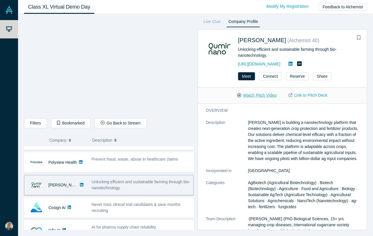
click at [254, 95] on button "Watch Pitch Video" at bounding box center [257, 95] width 52 height 10
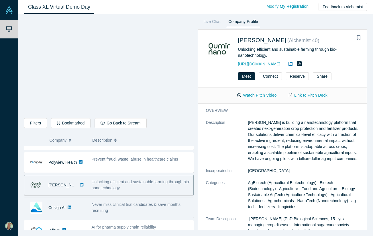
click at [93, 204] on span "Never miss clinical trial candidates & save months recruiting" at bounding box center [136, 207] width 89 height 11
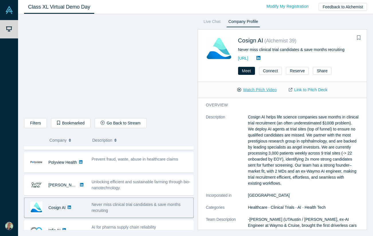
click at [254, 92] on button "Watch Pitch Video" at bounding box center [257, 90] width 52 height 10
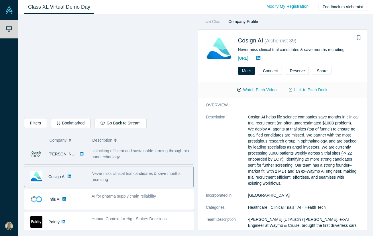
scroll to position [94, 0]
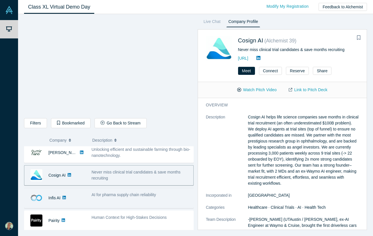
click at [95, 194] on span "AI for pharma supply chain reliability" at bounding box center [124, 194] width 64 height 5
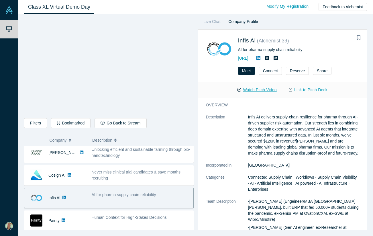
click at [269, 87] on button "Watch Pitch Video" at bounding box center [257, 90] width 52 height 10
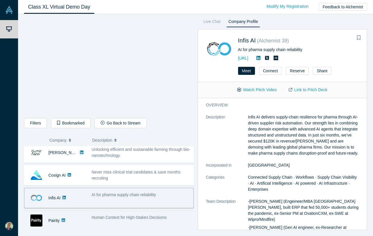
click at [112, 216] on span "Human Context for High-Stakes Decisions" at bounding box center [129, 217] width 75 height 5
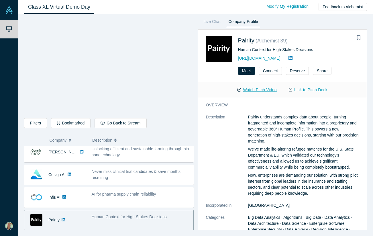
click at [259, 91] on button "Watch Pitch Video" at bounding box center [257, 90] width 52 height 10
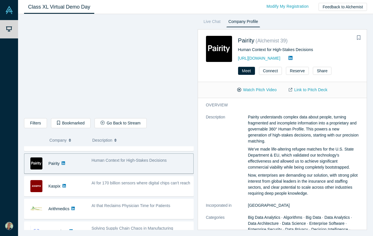
scroll to position [152, 0]
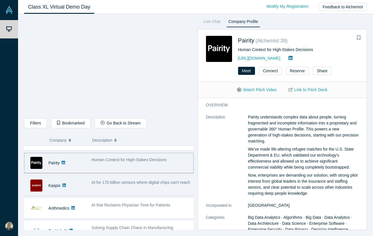
click at [97, 181] on span "AI for 170 billion sensors where digital chips can't reach" at bounding box center [141, 182] width 99 height 5
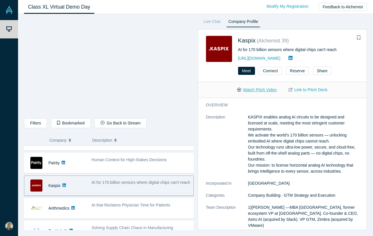
click at [262, 89] on button "Watch Pitch Video" at bounding box center [257, 90] width 52 height 10
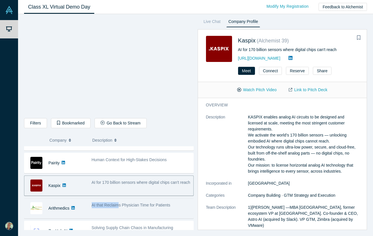
click at [119, 202] on div "AI that Reclaims Physician Time for Patients" at bounding box center [141, 205] width 99 height 6
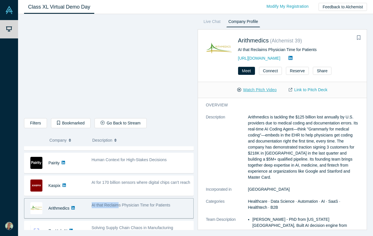
click at [266, 88] on button "Watch Pitch Video" at bounding box center [257, 90] width 52 height 10
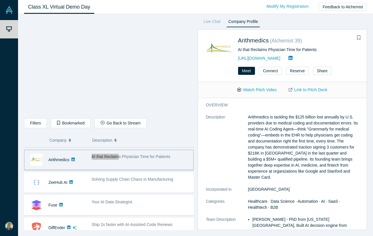
scroll to position [201, 0]
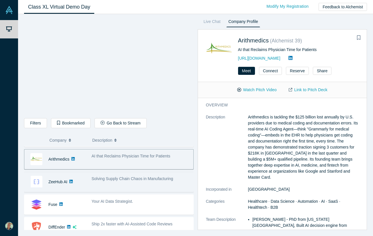
click at [116, 179] on span "Solving Supply Chain Chaos in Manufacturing" at bounding box center [133, 178] width 82 height 5
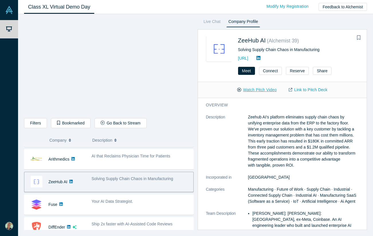
click at [260, 87] on button "Watch Pitch Video" at bounding box center [257, 90] width 52 height 10
click at [185, 18] on div at bounding box center [109, 68] width 170 height 100
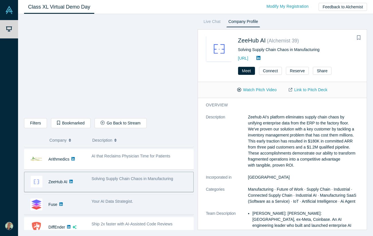
click at [85, 205] on div "Fuse" at bounding box center [54, 204] width 61 height 20
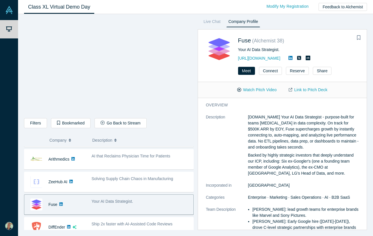
click at [112, 201] on span "Your AI Data Strategist." at bounding box center [113, 201] width 42 height 5
click at [269, 87] on button "Watch Pitch Video" at bounding box center [257, 90] width 52 height 10
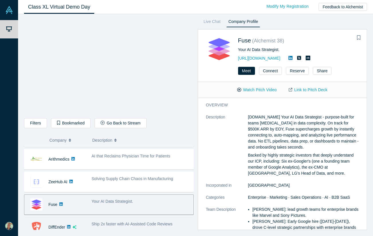
click at [84, 223] on div "DiffEnder" at bounding box center [54, 227] width 61 height 20
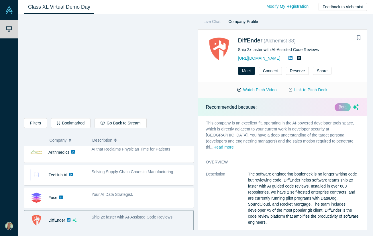
scroll to position [208, 0]
click at [265, 91] on button "Watch Pitch Video" at bounding box center [257, 90] width 52 height 10
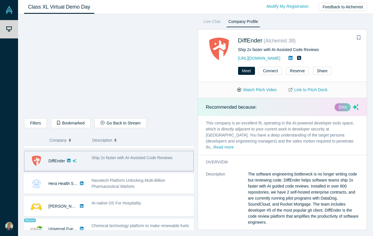
scroll to position [268, 0]
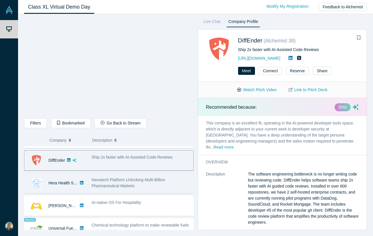
click at [107, 183] on div "Nanotech Platform Unlocking Multi-Billion Pharmaceutical Markets" at bounding box center [141, 183] width 99 height 12
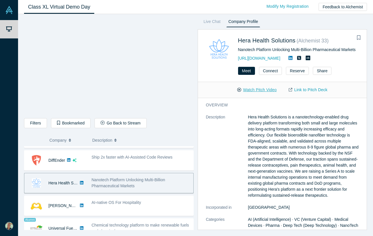
click at [266, 90] on button "Watch Pitch Video" at bounding box center [257, 90] width 52 height 10
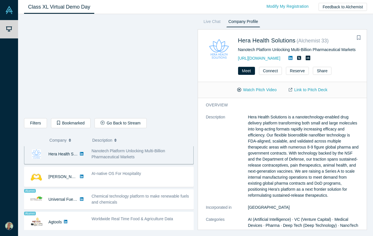
scroll to position [298, 0]
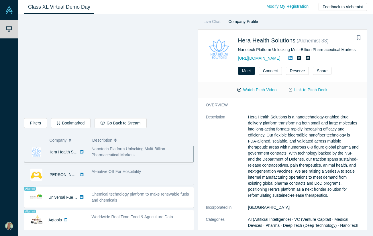
click at [129, 168] on div "AI-native OS For Hospitality" at bounding box center [141, 171] width 99 height 6
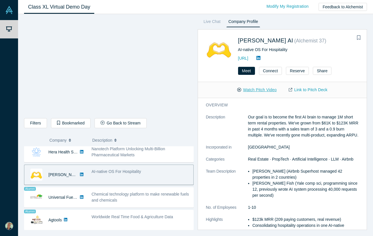
click at [266, 88] on button "Watch Pitch Video" at bounding box center [257, 90] width 52 height 10
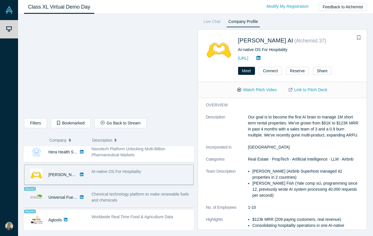
click at [116, 197] on div "Chemical technology platform to make renewable fuels and chemicals" at bounding box center [141, 197] width 99 height 12
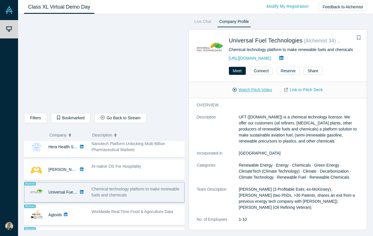
click at [262, 88] on button "Watch Pitch Video" at bounding box center [253, 90] width 52 height 10
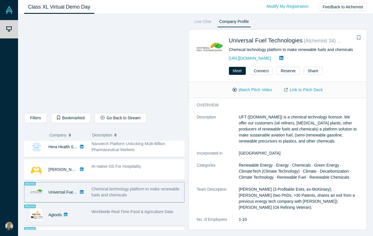
click at [113, 210] on span "Worldwide Real Time Food & Agriculture Data" at bounding box center [133, 211] width 82 height 5
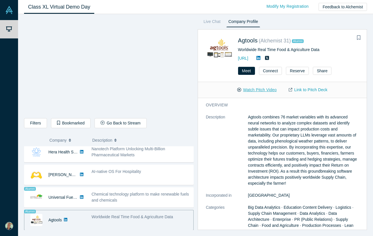
click at [263, 90] on button "Watch Pitch Video" at bounding box center [257, 90] width 52 height 10
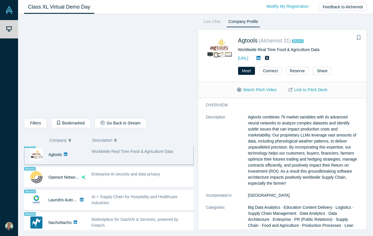
scroll to position [366, 0]
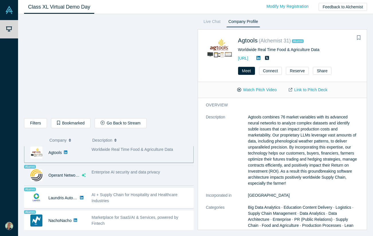
click at [93, 170] on span "Enterprise AI security and data privacy" at bounding box center [126, 172] width 68 height 5
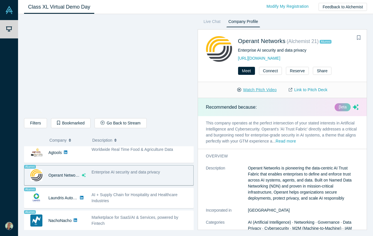
click at [272, 90] on button "Watch Pitch Video" at bounding box center [257, 90] width 52 height 10
click at [196, 11] on div "Class XL Virtual Demo Day Livestream starts in 0-1 days 0-2 hr 0-4 min Modify M…" at bounding box center [195, 7] width 355 height 14
click at [58, 5] on link "Class XL Virtual Demo Day" at bounding box center [59, 6] width 70 height 13
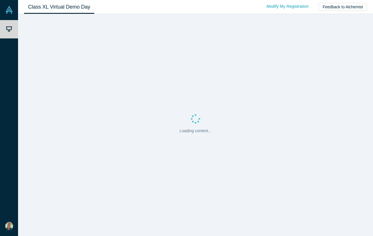
click at [25, 6] on link "Class XL Virtual Demo Day" at bounding box center [59, 6] width 70 height 13
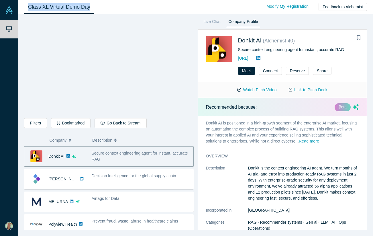
drag, startPoint x: 162, startPoint y: 9, endPoint x: 27, endPoint y: -1, distance: 135.3
click at [27, 0] on html "Demo Day My Account My Profile Log Out Class XL Virtual Demo Day Livestream sta…" at bounding box center [186, 118] width 373 height 236
